Goal: Task Accomplishment & Management: Manage account settings

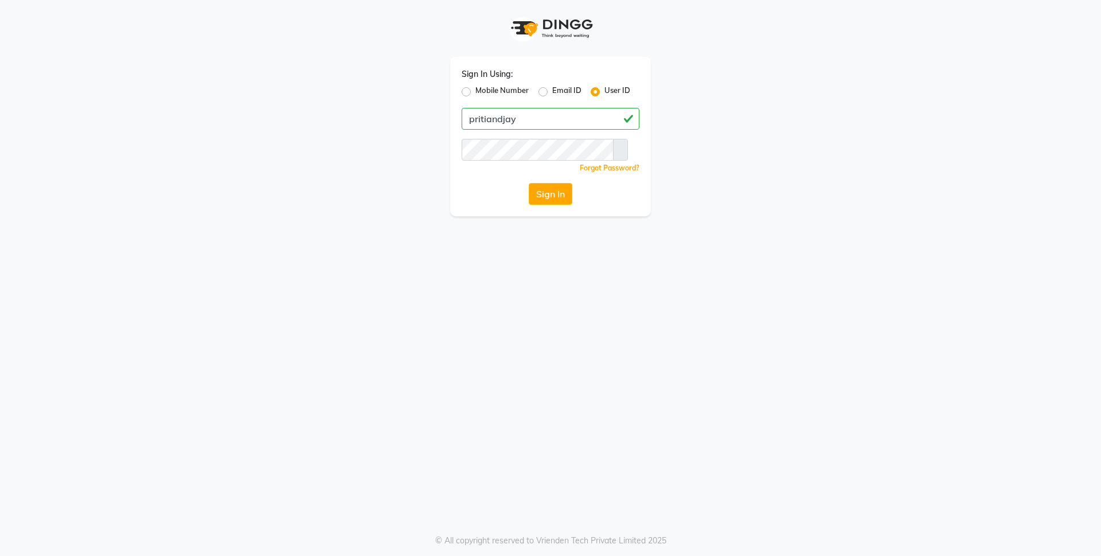
drag, startPoint x: 544, startPoint y: 120, endPoint x: 463, endPoint y: 126, distance: 81.1
click at [463, 126] on input "pritiandjay" at bounding box center [551, 119] width 178 height 22
click at [543, 190] on button "Sign In" at bounding box center [551, 194] width 44 height 22
click at [621, 150] on icon at bounding box center [621, 150] width 0 height 0
drag, startPoint x: 504, startPoint y: 118, endPoint x: 489, endPoint y: 123, distance: 15.2
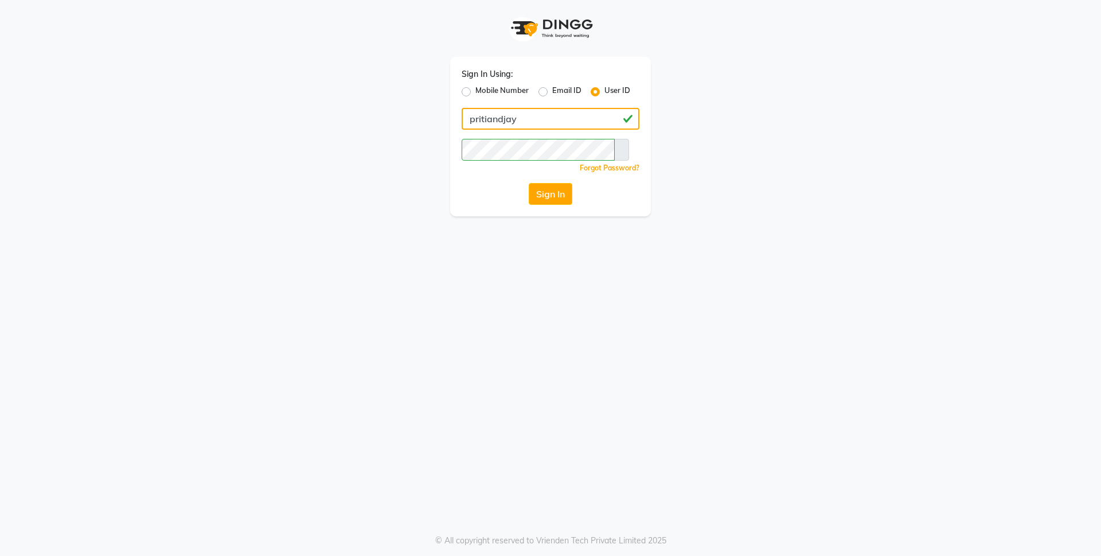
click at [489, 123] on input "pritiandjay" at bounding box center [551, 119] width 178 height 22
drag, startPoint x: 509, startPoint y: 122, endPoint x: 466, endPoint y: 131, distance: 44.5
click at [466, 131] on div "Sign In Using: Mobile Number Email ID User ID priti&jay Remember me Forgot Pass…" at bounding box center [550, 136] width 201 height 159
type input "priti&jay"
click at [466, 162] on div "Sign In Using: Mobile Number Email ID User ID priti&jay Remember me Forgot Pass…" at bounding box center [550, 136] width 201 height 159
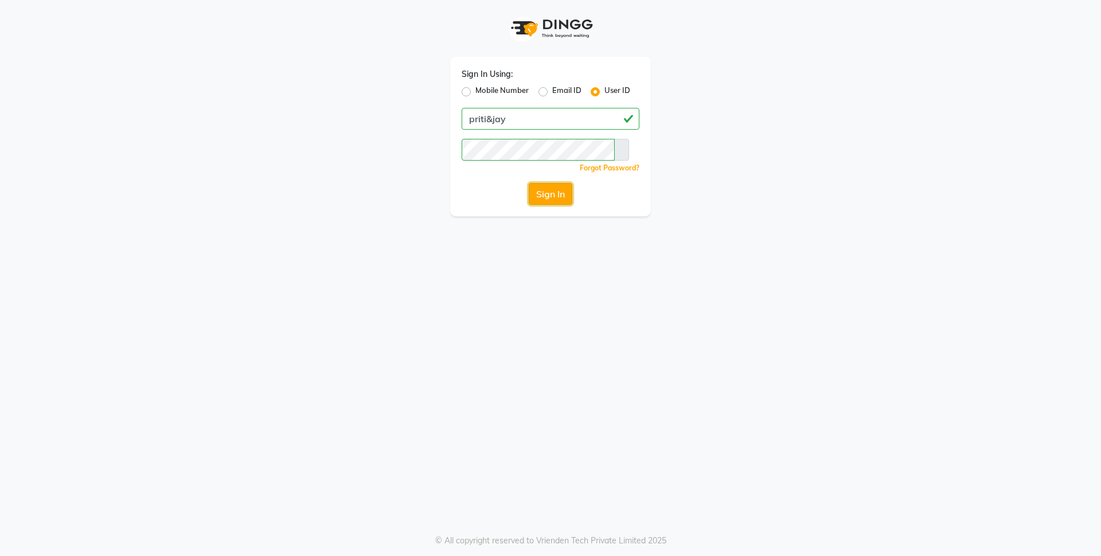
click at [556, 193] on button "Sign In" at bounding box center [551, 194] width 44 height 22
click at [620, 167] on link "Forgot Password?" at bounding box center [610, 167] width 60 height 9
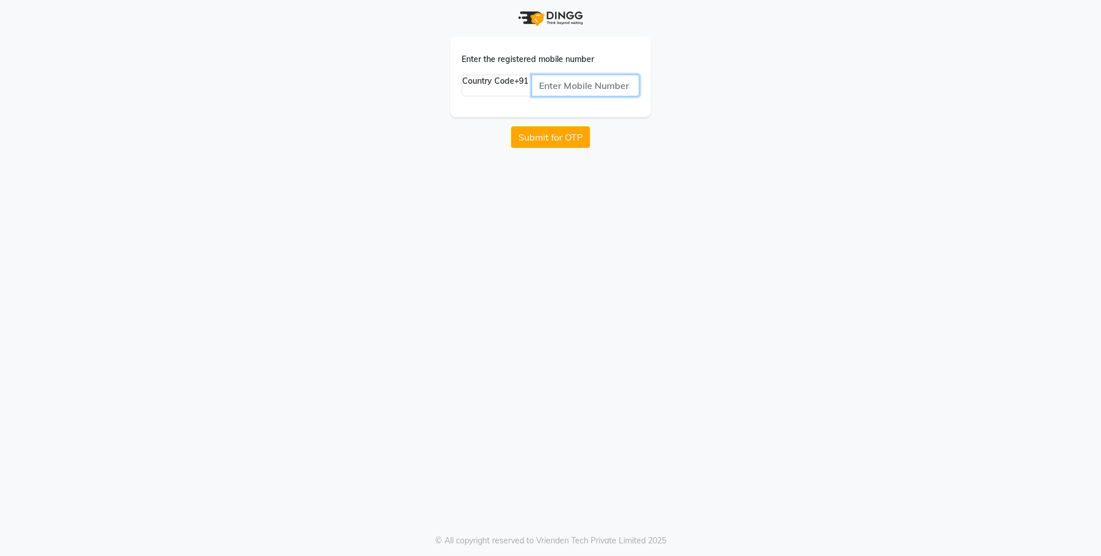
click at [557, 87] on input "text" at bounding box center [586, 86] width 108 height 22
type input "7558386285"
click at [540, 139] on button "Submit for OTP" at bounding box center [550, 137] width 79 height 22
click at [557, 135] on button "Submit for OTP" at bounding box center [550, 137] width 79 height 22
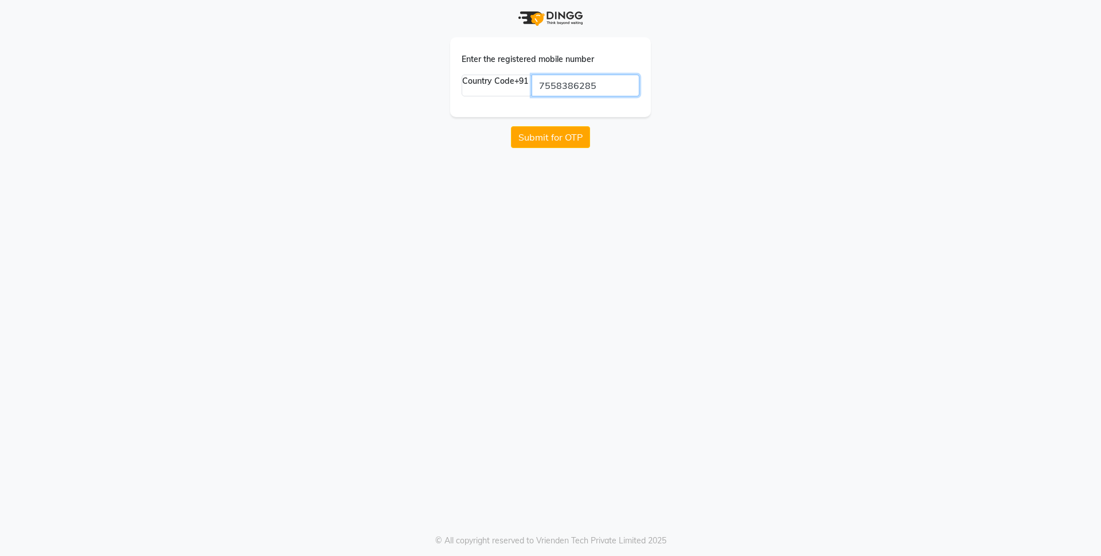
click at [574, 84] on input "7558386285" at bounding box center [586, 86] width 108 height 22
